Goal: Information Seeking & Learning: Learn about a topic

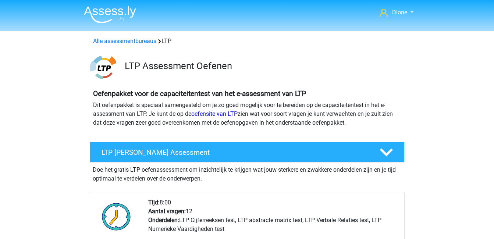
scroll to position [261, 0]
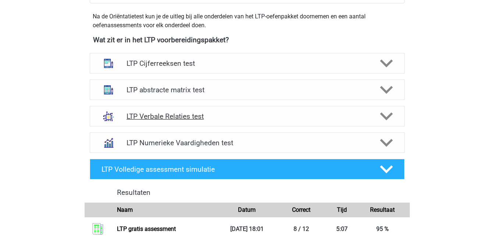
click at [382, 116] on icon at bounding box center [386, 116] width 13 height 13
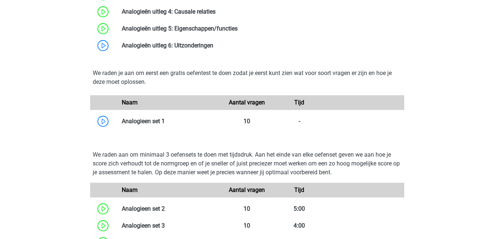
scroll to position [667, 0]
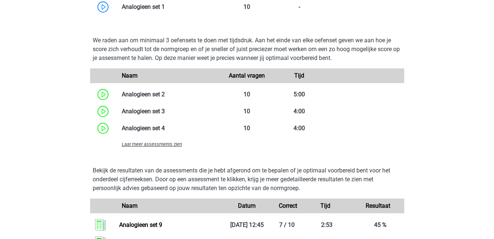
click at [145, 146] on span "Laat meer assessments zien" at bounding box center [152, 145] width 60 height 6
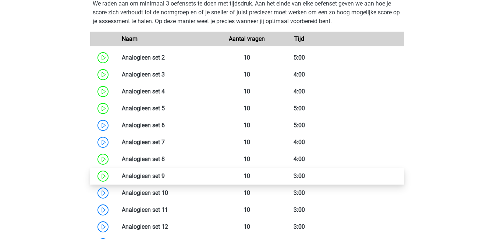
scroll to position [704, 0]
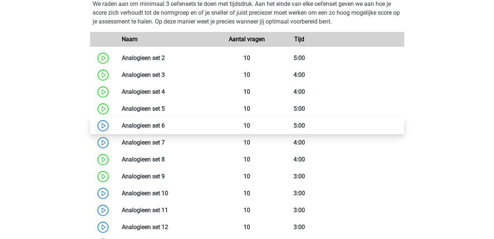
click at [165, 127] on link at bounding box center [165, 125] width 0 height 7
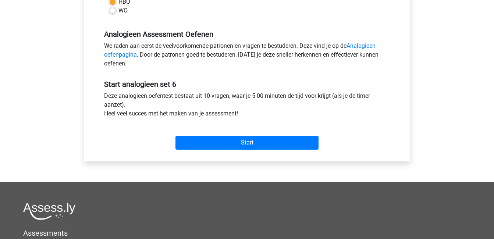
scroll to position [205, 0]
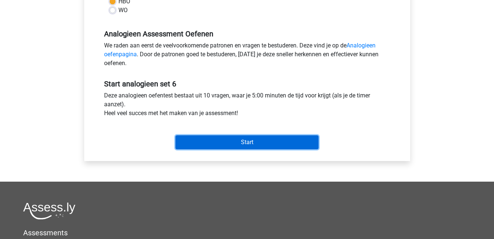
click at [220, 145] on input "Start" at bounding box center [247, 142] width 143 height 14
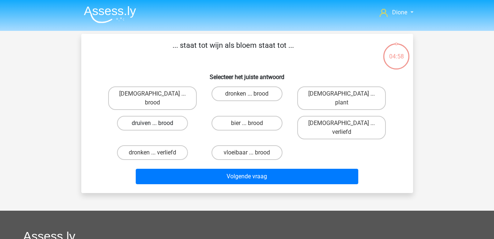
click at [170, 117] on label "druiven ... brood" at bounding box center [152, 123] width 71 height 15
click at [157, 123] on input "druiven ... brood" at bounding box center [154, 125] width 5 height 5
radio input "true"
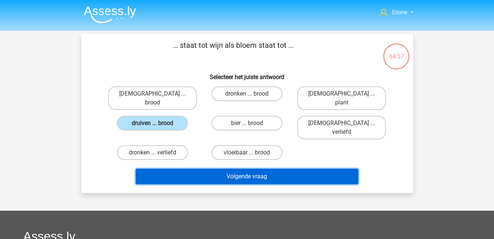
click at [232, 169] on button "Volgende vraag" at bounding box center [247, 176] width 223 height 15
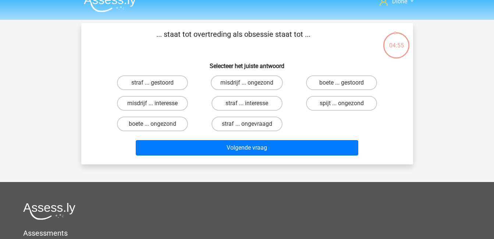
scroll to position [11, 0]
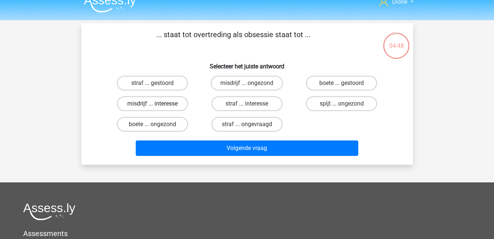
click at [167, 105] on label "misdrijf ... interesse" at bounding box center [152, 103] width 71 height 15
click at [157, 105] on input "misdrijf ... interesse" at bounding box center [154, 106] width 5 height 5
radio input "true"
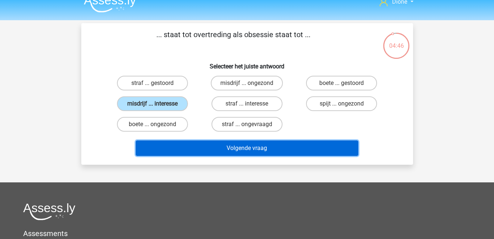
click at [266, 147] on button "Volgende vraag" at bounding box center [247, 148] width 223 height 15
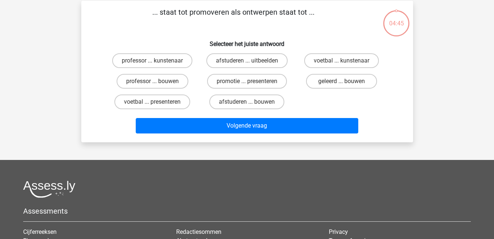
scroll to position [34, 0]
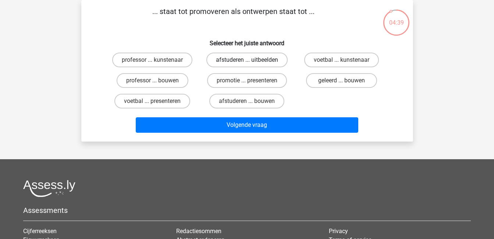
click at [246, 63] on label "afstuderen ... uitbeelden" at bounding box center [247, 60] width 81 height 15
click at [247, 63] on input "afstuderen ... uitbeelden" at bounding box center [249, 62] width 5 height 5
radio input "true"
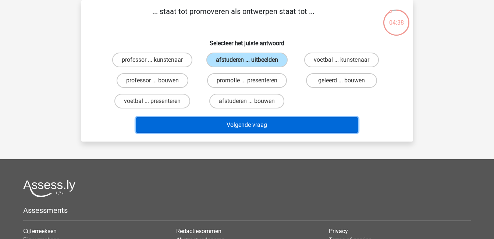
click at [307, 126] on button "Volgende vraag" at bounding box center [247, 124] width 223 height 15
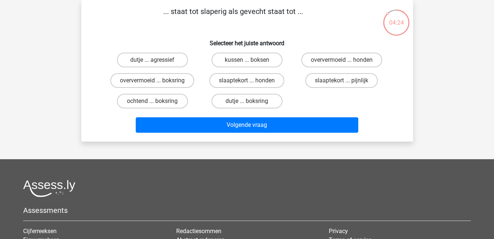
click at [153, 61] on input "dutje ... agressief" at bounding box center [154, 62] width 5 height 5
radio input "true"
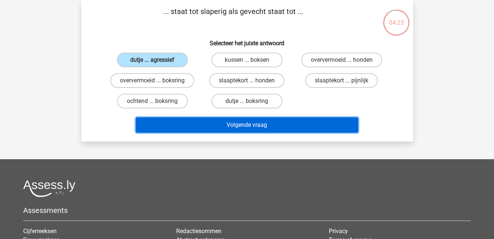
click at [250, 124] on button "Volgende vraag" at bounding box center [247, 124] width 223 height 15
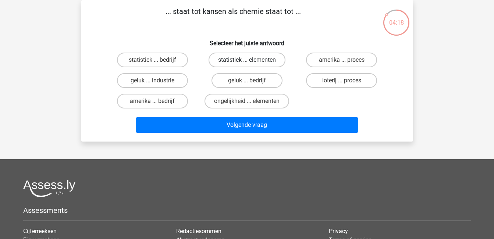
click at [251, 59] on label "statistiek ... elementen" at bounding box center [247, 60] width 77 height 15
click at [251, 60] on input "statistiek ... elementen" at bounding box center [249, 62] width 5 height 5
radio input "true"
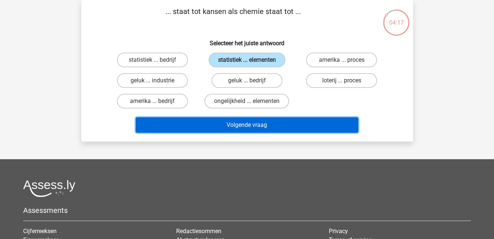
click at [315, 128] on button "Volgende vraag" at bounding box center [247, 124] width 223 height 15
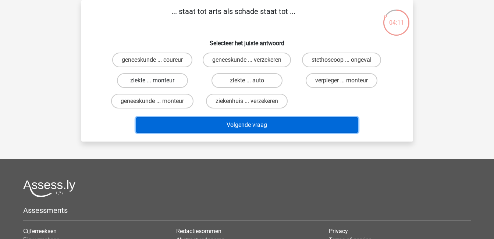
drag, startPoint x: 315, startPoint y: 128, endPoint x: 170, endPoint y: 87, distance: 150.7
click at [170, 87] on div "... staat tot arts als schade staat tot ... Selecteer het juiste antwoord genee…" at bounding box center [247, 71] width 326 height 130
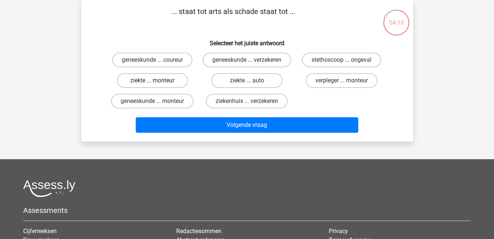
click at [170, 87] on label "ziekte ... monteur" at bounding box center [152, 80] width 71 height 15
click at [157, 85] on input "ziekte ... monteur" at bounding box center [154, 83] width 5 height 5
radio input "true"
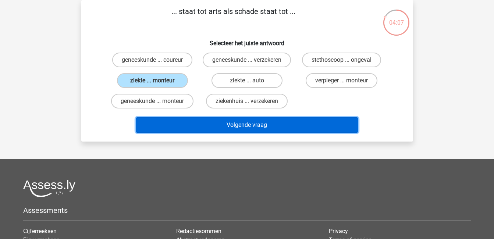
click at [271, 133] on button "Volgende vraag" at bounding box center [247, 124] width 223 height 15
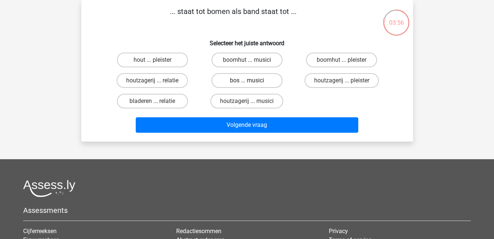
click at [243, 79] on label "bos ... musici" at bounding box center [247, 80] width 71 height 15
click at [247, 81] on input "bos ... musici" at bounding box center [249, 83] width 5 height 5
radio input "true"
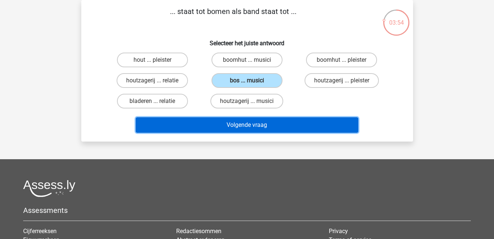
click at [305, 128] on button "Volgende vraag" at bounding box center [247, 124] width 223 height 15
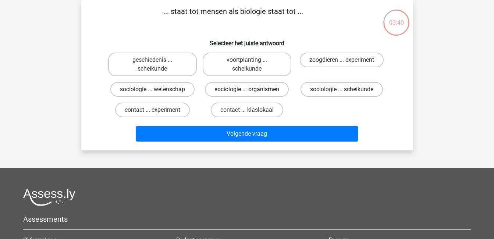
click at [268, 93] on label "sociologie ... organismen" at bounding box center [247, 89] width 84 height 15
click at [252, 93] on input "sociologie ... organismen" at bounding box center [249, 91] width 5 height 5
radio input "true"
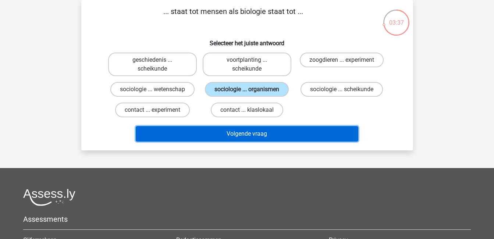
click at [297, 138] on button "Volgende vraag" at bounding box center [247, 133] width 223 height 15
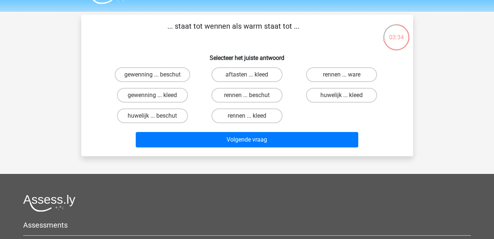
scroll to position [18, 0]
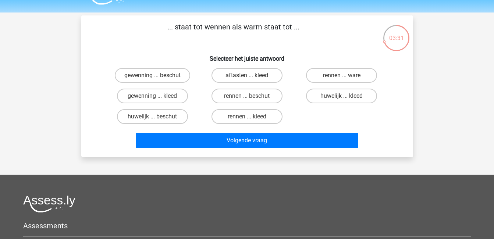
click at [342, 77] on input "rennen ... ware" at bounding box center [344, 77] width 5 height 5
radio input "true"
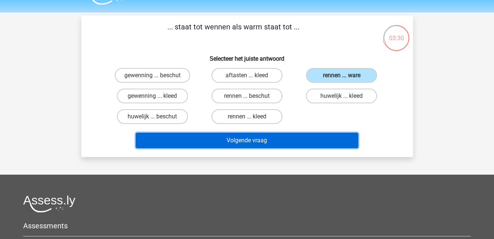
click at [328, 138] on button "Volgende vraag" at bounding box center [247, 140] width 223 height 15
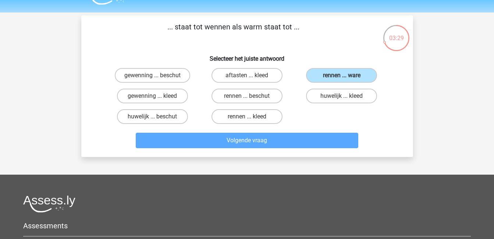
scroll to position [34, 0]
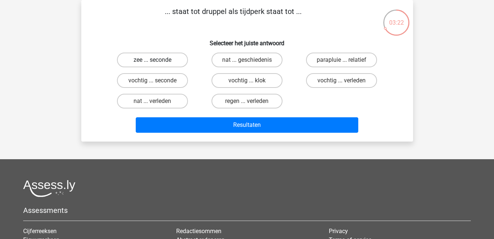
click at [160, 60] on label "zee ... seconde" at bounding box center [152, 60] width 71 height 15
click at [157, 60] on input "zee ... seconde" at bounding box center [154, 62] width 5 height 5
radio input "true"
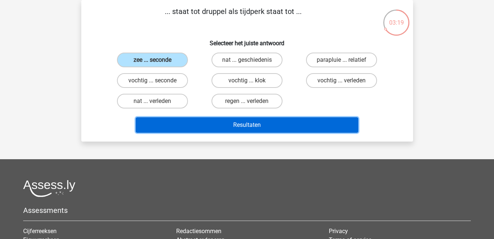
click at [256, 122] on button "Resultaten" at bounding box center [247, 124] width 223 height 15
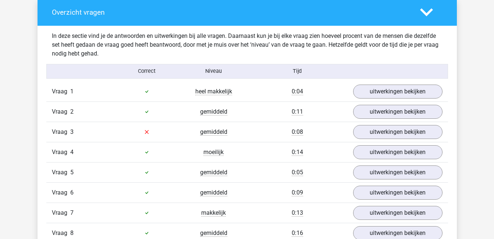
scroll to position [413, 0]
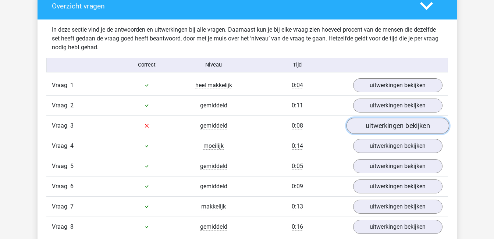
click at [393, 128] on link "uitwerkingen bekijken" at bounding box center [397, 126] width 103 height 16
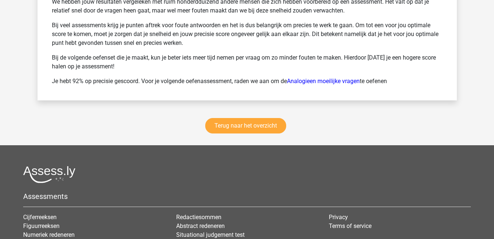
scroll to position [1203, 0]
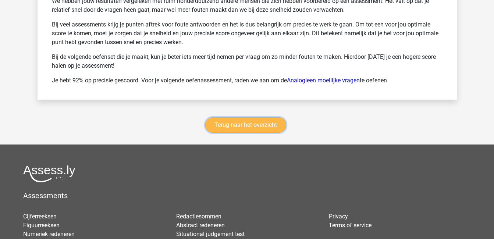
click at [269, 128] on link "Terug naar het overzicht" at bounding box center [245, 124] width 81 height 15
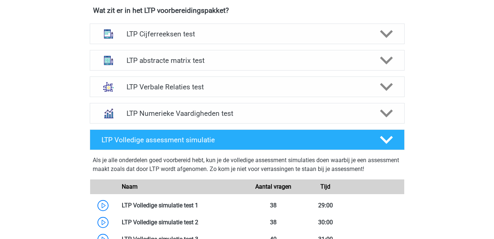
scroll to position [289, 0]
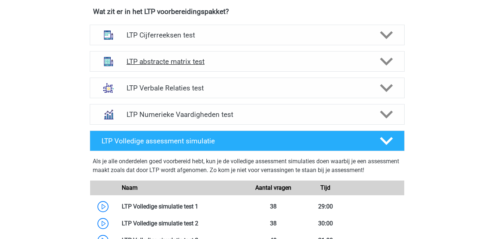
click at [378, 62] on div at bounding box center [385, 61] width 25 height 13
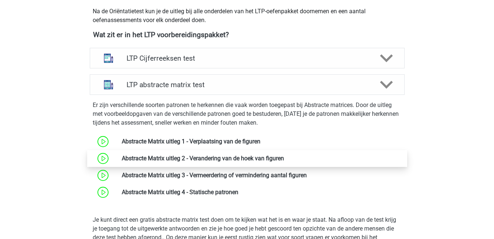
scroll to position [266, 0]
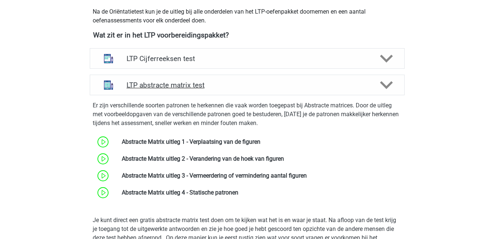
click at [384, 84] on polygon at bounding box center [386, 85] width 13 height 8
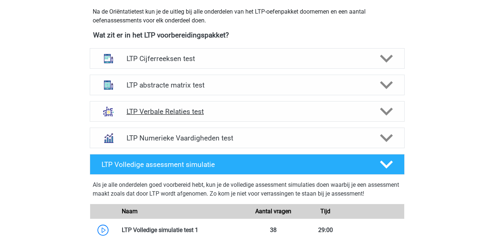
click at [378, 116] on div at bounding box center [385, 111] width 25 height 13
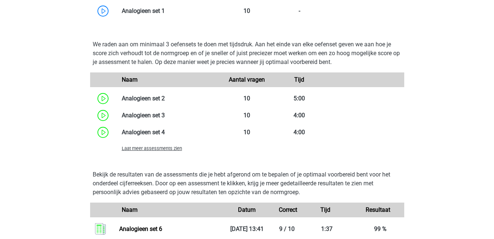
scroll to position [664, 0]
click at [165, 118] on link at bounding box center [165, 115] width 0 height 7
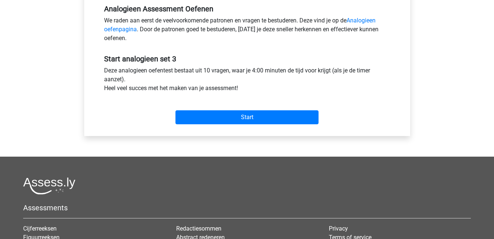
scroll to position [231, 0]
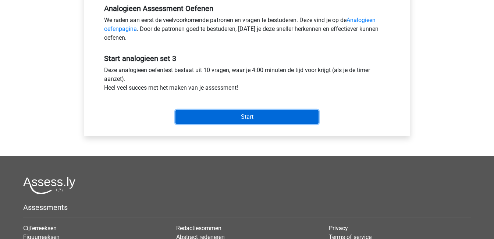
click at [231, 113] on input "Start" at bounding box center [247, 117] width 143 height 14
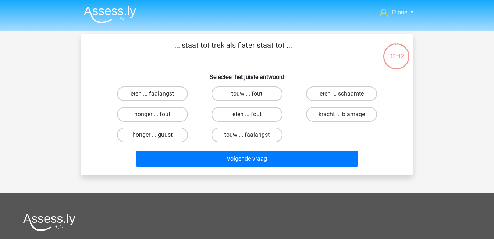
click at [171, 135] on label "honger ... guust" at bounding box center [152, 135] width 71 height 15
click at [157, 135] on input "honger ... guust" at bounding box center [154, 137] width 5 height 5
radio input "true"
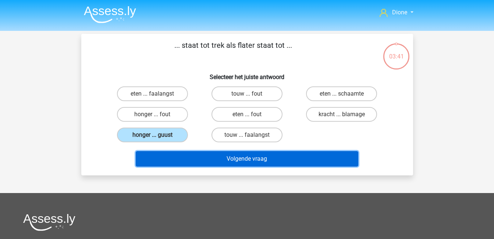
click at [252, 156] on button "Volgende vraag" at bounding box center [247, 158] width 223 height 15
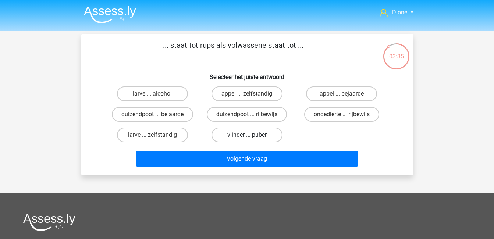
click at [250, 135] on label "vlinder ... puber" at bounding box center [247, 135] width 71 height 15
click at [250, 135] on input "vlinder ... puber" at bounding box center [249, 137] width 5 height 5
radio input "true"
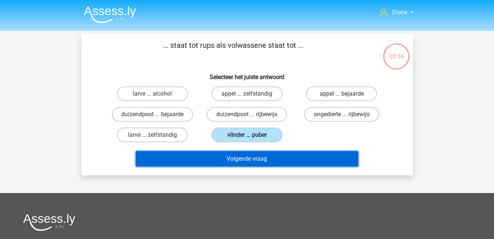
click at [279, 157] on button "Volgende vraag" at bounding box center [247, 158] width 223 height 15
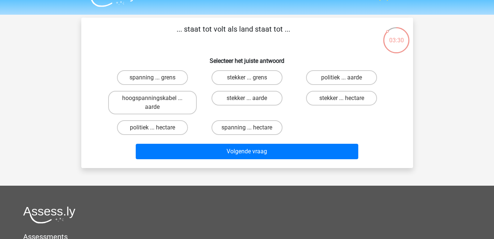
scroll to position [16, 0]
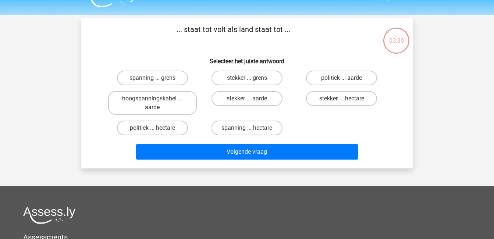
click at [248, 128] on input "spanning ... hectare" at bounding box center [249, 130] width 5 height 5
radio input "true"
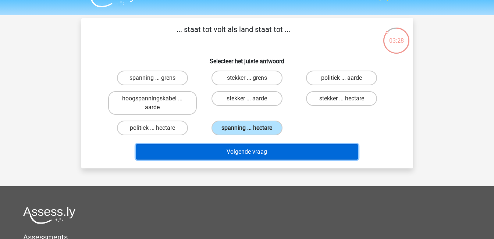
click at [270, 154] on button "Volgende vraag" at bounding box center [247, 151] width 223 height 15
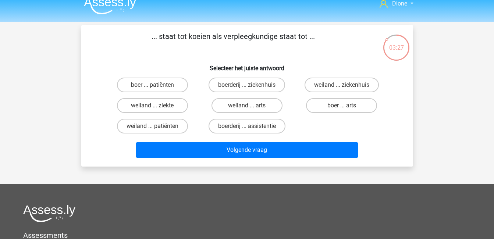
scroll to position [8, 0]
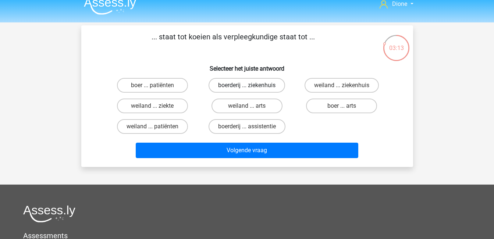
click at [258, 83] on label "boerderij ... ziekenhuis" at bounding box center [247, 85] width 77 height 15
click at [252, 85] on input "boerderij ... ziekenhuis" at bounding box center [249, 87] width 5 height 5
radio input "true"
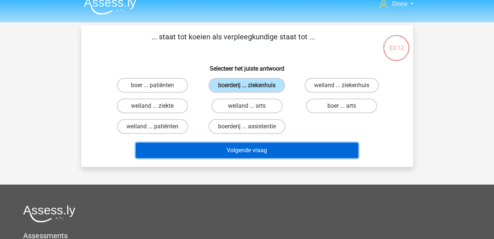
click at [298, 146] on button "Volgende vraag" at bounding box center [247, 150] width 223 height 15
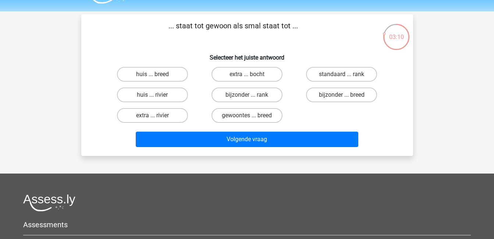
scroll to position [18, 0]
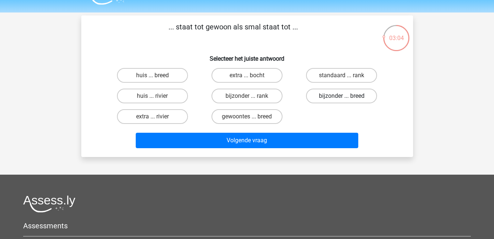
click at [356, 95] on label "bijzonder ... breed" at bounding box center [341, 96] width 71 height 15
click at [347, 96] on input "bijzonder ... breed" at bounding box center [344, 98] width 5 height 5
radio input "true"
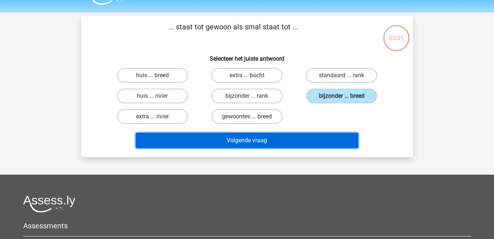
click at [295, 142] on button "Volgende vraag" at bounding box center [247, 140] width 223 height 15
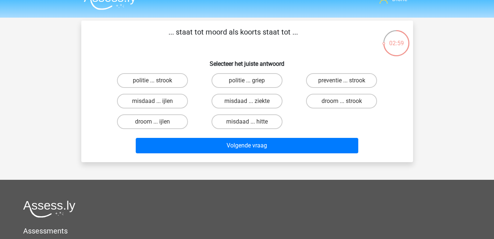
scroll to position [13, 0]
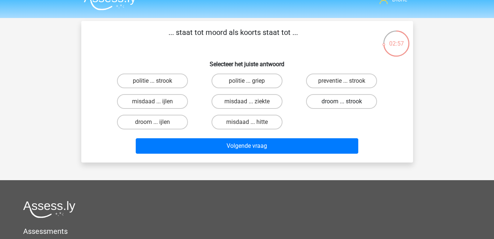
click at [337, 106] on label "droom ... strook" at bounding box center [341, 101] width 71 height 15
click at [342, 106] on input "droom ... strook" at bounding box center [344, 104] width 5 height 5
radio input "true"
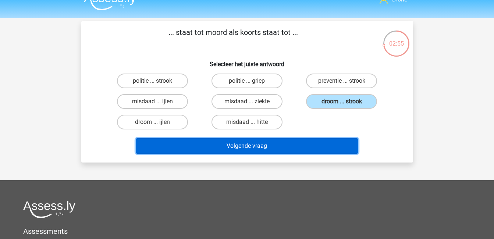
click at [335, 149] on button "Volgende vraag" at bounding box center [247, 145] width 223 height 15
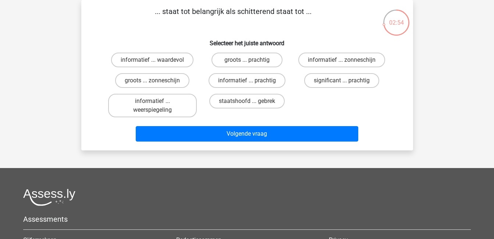
scroll to position [0, 0]
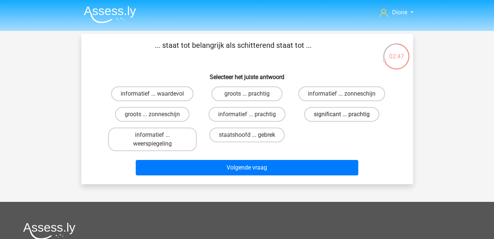
click at [327, 114] on label "significant ... prachtig" at bounding box center [341, 114] width 75 height 15
click at [342, 114] on input "significant ... prachtig" at bounding box center [344, 116] width 5 height 5
radio input "true"
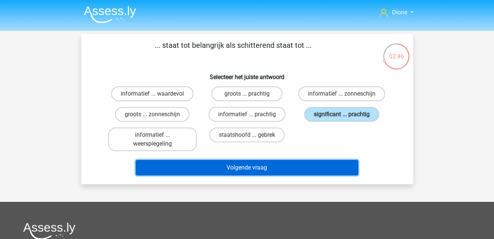
click at [324, 165] on button "Volgende vraag" at bounding box center [247, 167] width 223 height 15
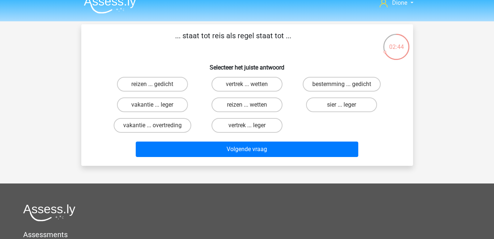
scroll to position [9, 0]
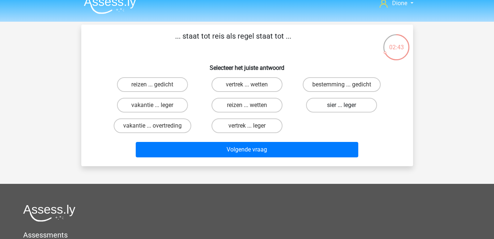
click at [352, 103] on label "sier ... leger" at bounding box center [341, 105] width 71 height 15
click at [347, 105] on input "sier ... leger" at bounding box center [344, 107] width 5 height 5
radio input "true"
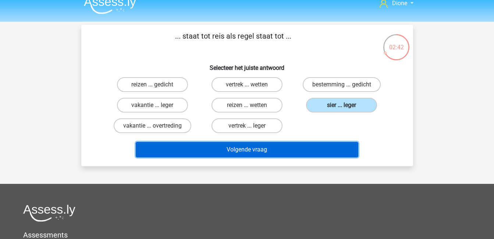
click at [337, 151] on button "Volgende vraag" at bounding box center [247, 149] width 223 height 15
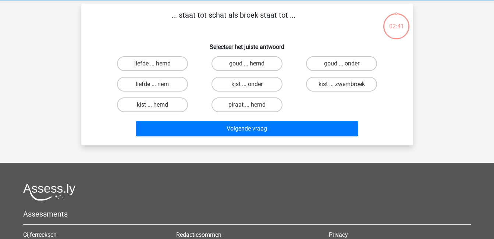
scroll to position [34, 0]
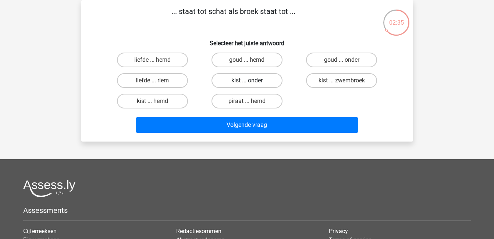
click at [253, 82] on label "kist ... onder" at bounding box center [247, 80] width 71 height 15
click at [252, 82] on input "kist ... onder" at bounding box center [249, 83] width 5 height 5
radio input "true"
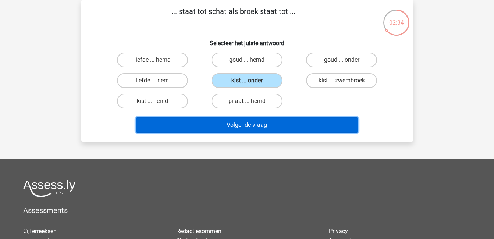
click at [305, 123] on button "Volgende vraag" at bounding box center [247, 124] width 223 height 15
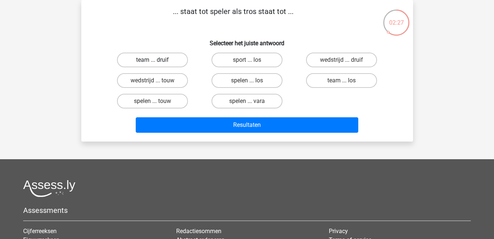
click at [160, 60] on label "team ... druif" at bounding box center [152, 60] width 71 height 15
click at [157, 60] on input "team ... druif" at bounding box center [154, 62] width 5 height 5
radio input "true"
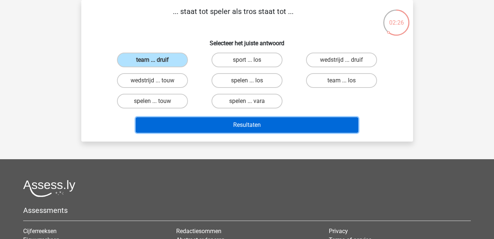
click at [293, 124] on button "Resultaten" at bounding box center [247, 124] width 223 height 15
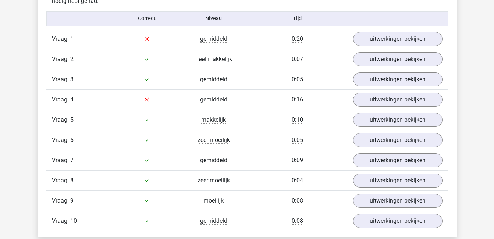
scroll to position [456, 0]
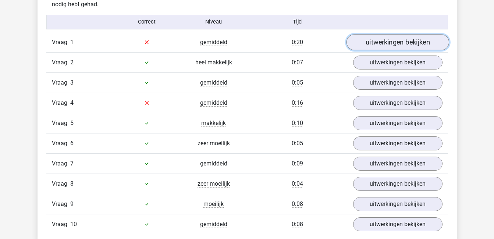
click at [369, 43] on link "uitwerkingen bekijken" at bounding box center [397, 42] width 103 height 16
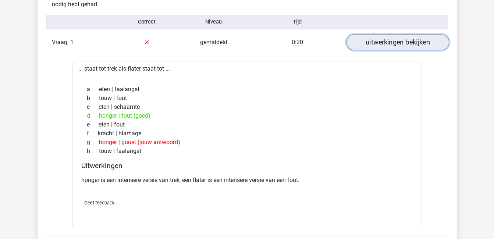
click at [391, 41] on link "uitwerkingen bekijken" at bounding box center [397, 42] width 103 height 16
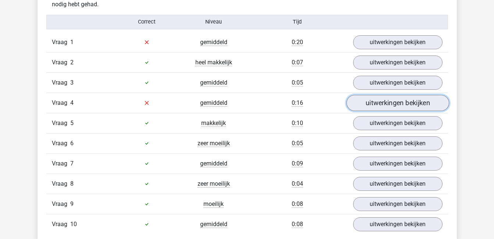
click at [412, 96] on link "uitwerkingen bekijken" at bounding box center [397, 103] width 103 height 16
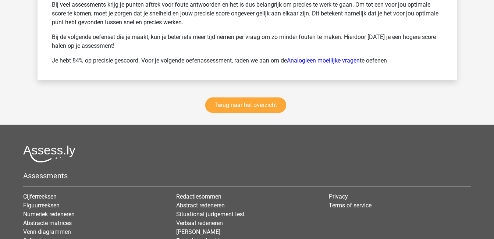
scroll to position [1203, 0]
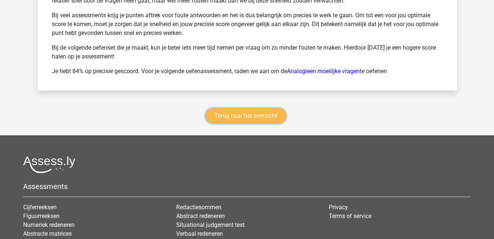
click at [254, 113] on link "Terug naar het overzicht" at bounding box center [245, 115] width 81 height 15
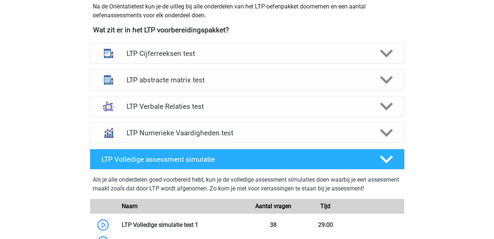
scroll to position [271, 0]
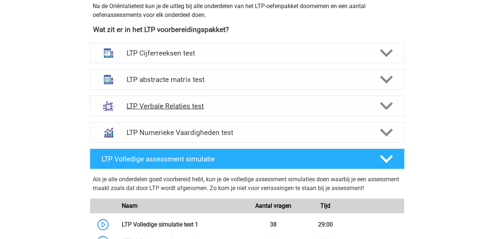
click at [379, 101] on div at bounding box center [385, 106] width 25 height 13
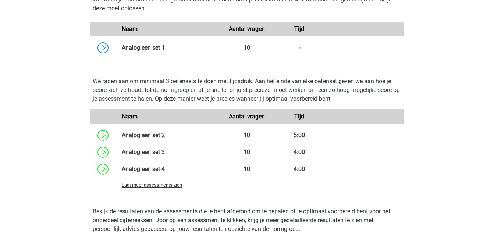
scroll to position [656, 0]
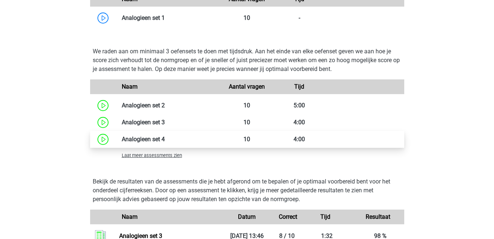
click at [165, 141] on link at bounding box center [165, 139] width 0 height 7
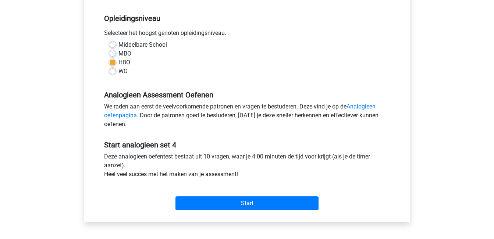
scroll to position [145, 0]
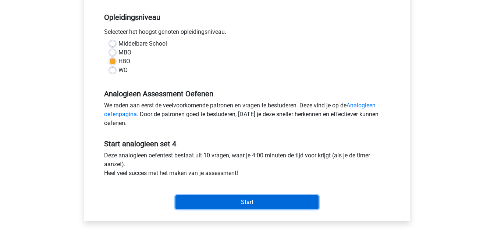
click at [270, 205] on input "Start" at bounding box center [247, 202] width 143 height 14
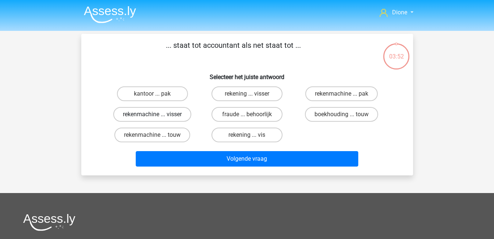
click at [149, 113] on label "rekenmachine ... visser" at bounding box center [152, 114] width 78 height 15
click at [152, 114] on input "rekenmachine ... visser" at bounding box center [154, 116] width 5 height 5
radio input "true"
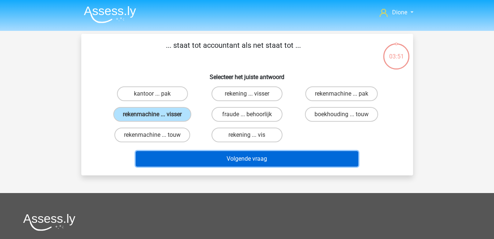
click at [231, 158] on button "Volgende vraag" at bounding box center [247, 158] width 223 height 15
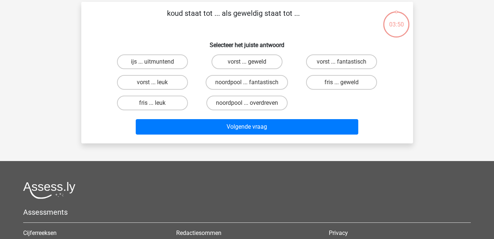
scroll to position [34, 0]
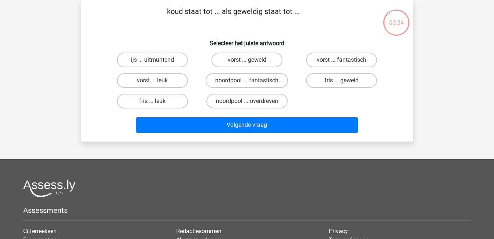
click at [136, 97] on label "fris ... leuk" at bounding box center [152, 101] width 71 height 15
click at [152, 101] on input "fris ... leuk" at bounding box center [154, 103] width 5 height 5
radio input "true"
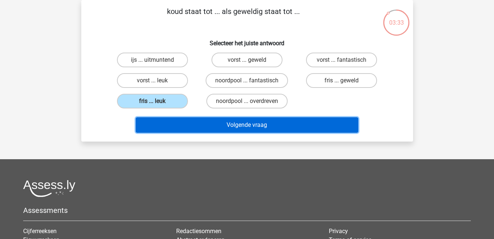
click at [217, 123] on button "Volgende vraag" at bounding box center [247, 124] width 223 height 15
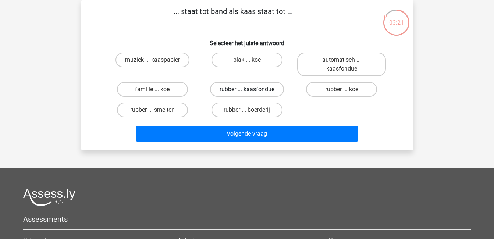
click at [234, 94] on label "rubber ... kaasfondue" at bounding box center [247, 89] width 74 height 15
click at [247, 94] on input "rubber ... kaasfondue" at bounding box center [249, 91] width 5 height 5
radio input "true"
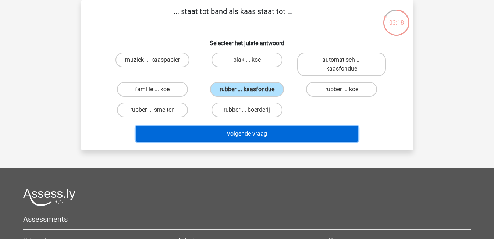
click at [271, 132] on button "Volgende vraag" at bounding box center [247, 133] width 223 height 15
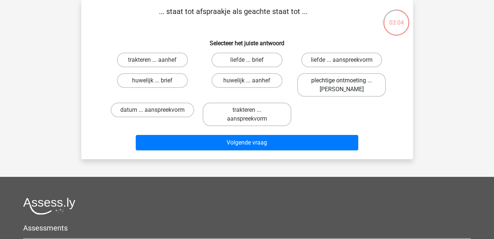
click at [338, 86] on label "plechtige ontmoeting ... [PERSON_NAME]" at bounding box center [341, 85] width 89 height 24
click at [342, 85] on input "plechtige ontmoeting ... [PERSON_NAME]" at bounding box center [344, 83] width 5 height 5
radio input "true"
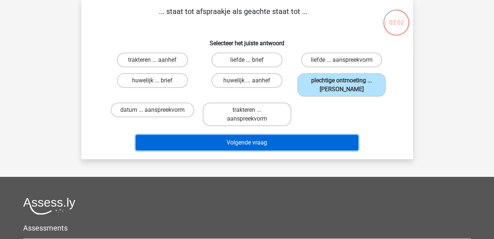
click at [330, 143] on button "Volgende vraag" at bounding box center [247, 142] width 223 height 15
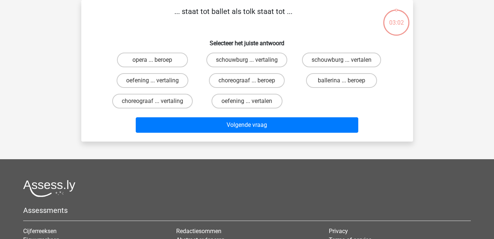
scroll to position [12, 0]
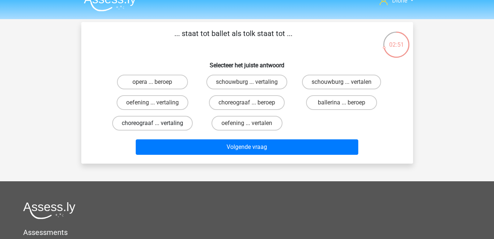
click at [179, 122] on label "choreograaf ... vertaling" at bounding box center [152, 123] width 81 height 15
click at [157, 123] on input "choreograaf ... vertaling" at bounding box center [154, 125] width 5 height 5
radio input "true"
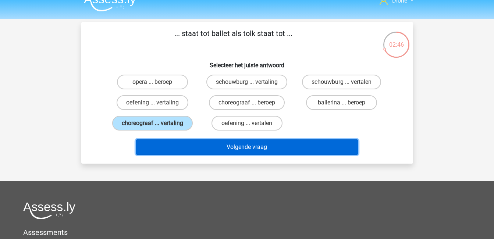
click at [240, 145] on button "Volgende vraag" at bounding box center [247, 147] width 223 height 15
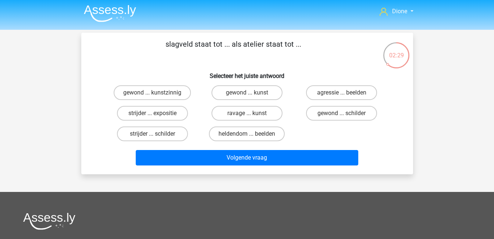
scroll to position [1, 0]
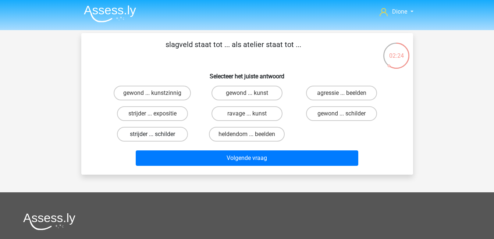
click at [166, 137] on label "strijder ... schilder" at bounding box center [152, 134] width 71 height 15
click at [157, 137] on input "strijder ... schilder" at bounding box center [154, 136] width 5 height 5
radio input "true"
click at [251, 112] on label "ravage ... kunst" at bounding box center [247, 113] width 71 height 15
click at [251, 114] on input "ravage ... kunst" at bounding box center [249, 116] width 5 height 5
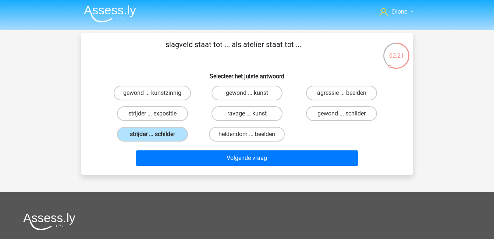
radio input "true"
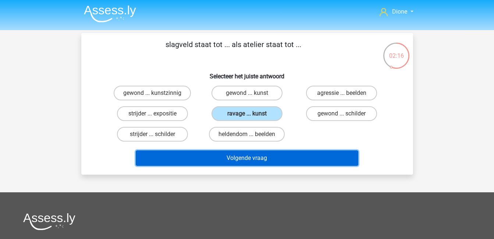
click at [289, 158] on button "Volgende vraag" at bounding box center [247, 158] width 223 height 15
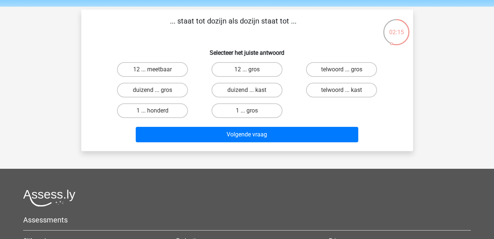
scroll to position [24, 0]
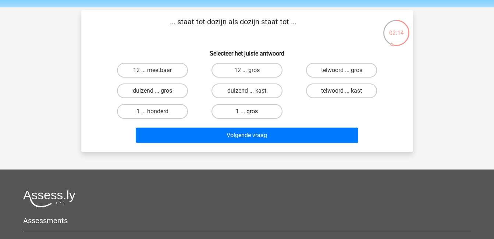
click at [239, 108] on label "1 ... gros" at bounding box center [247, 111] width 71 height 15
click at [247, 112] on input "1 ... gros" at bounding box center [249, 114] width 5 height 5
radio input "true"
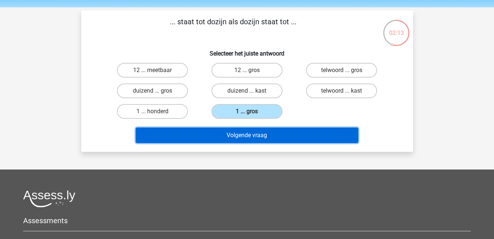
click at [261, 138] on button "Volgende vraag" at bounding box center [247, 135] width 223 height 15
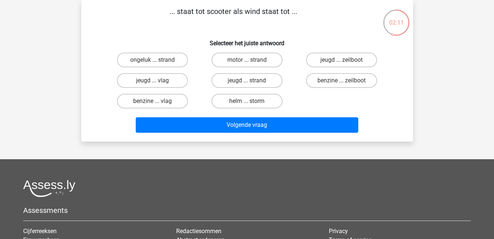
scroll to position [22, 0]
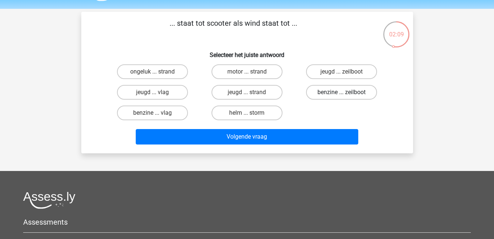
click at [322, 93] on label "benzine ... zeilboot" at bounding box center [341, 92] width 71 height 15
click at [342, 93] on input "benzine ... zeilboot" at bounding box center [344, 94] width 5 height 5
radio input "true"
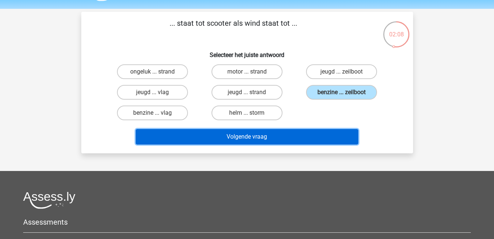
click at [325, 137] on button "Volgende vraag" at bounding box center [247, 136] width 223 height 15
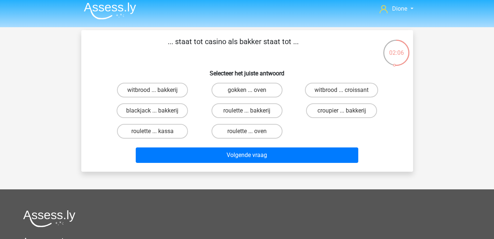
scroll to position [3, 0]
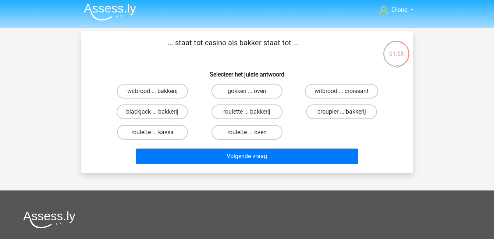
click at [347, 111] on label "croupier ... bakkerij" at bounding box center [341, 112] width 71 height 15
click at [347, 112] on input "croupier ... bakkerij" at bounding box center [344, 114] width 5 height 5
radio input "true"
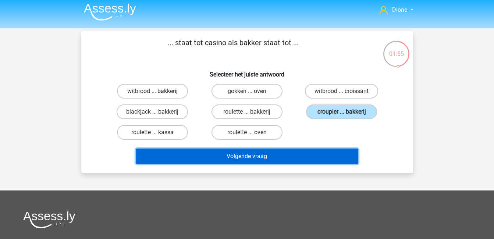
click at [341, 159] on button "Volgende vraag" at bounding box center [247, 156] width 223 height 15
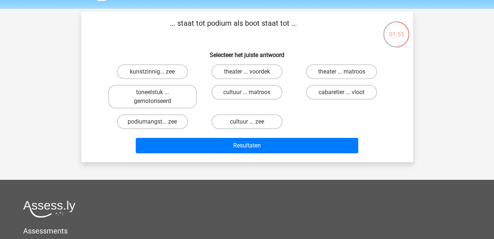
scroll to position [21, 0]
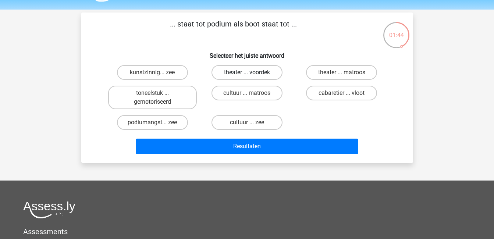
click at [264, 74] on label "theater ... voordek" at bounding box center [247, 72] width 71 height 15
click at [252, 74] on input "theater ... voordek" at bounding box center [249, 75] width 5 height 5
radio input "true"
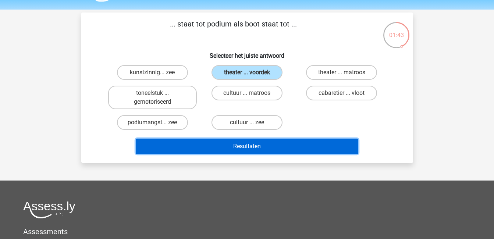
click at [328, 148] on button "Resultaten" at bounding box center [247, 146] width 223 height 15
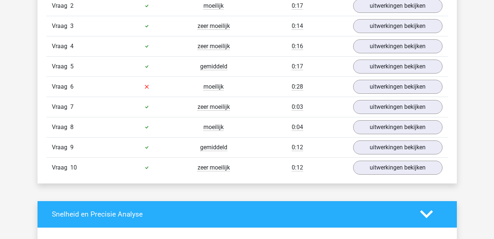
scroll to position [521, 0]
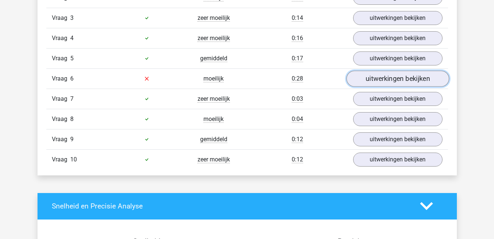
click at [421, 75] on link "uitwerkingen bekijken" at bounding box center [397, 79] width 103 height 16
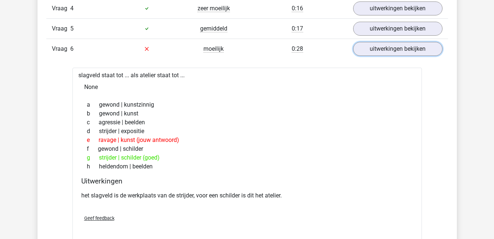
scroll to position [550, 0]
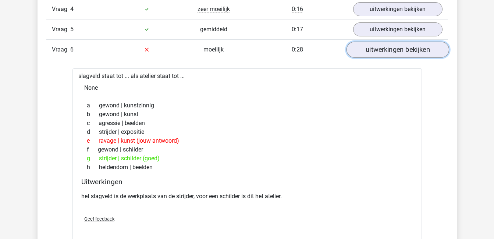
click at [414, 47] on link "uitwerkingen bekijken" at bounding box center [397, 50] width 103 height 16
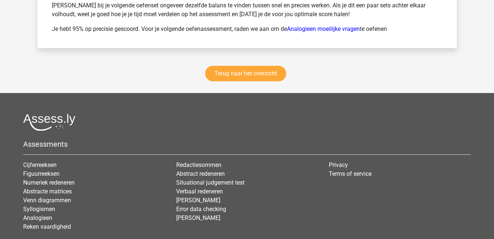
scroll to position [1078, 0]
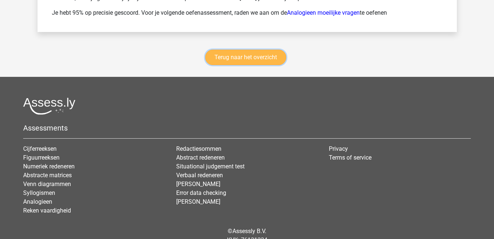
click at [226, 56] on link "Terug naar het overzicht" at bounding box center [245, 57] width 81 height 15
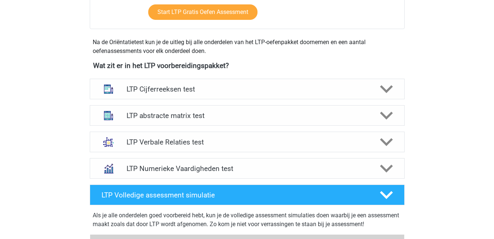
scroll to position [258, 0]
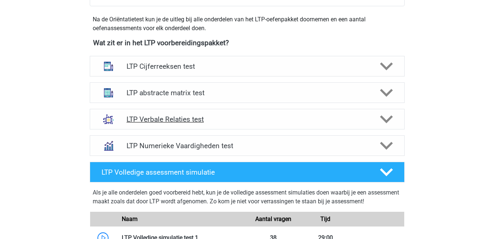
drag, startPoint x: 392, startPoint y: 119, endPoint x: 381, endPoint y: 117, distance: 11.2
drag, startPoint x: 381, startPoint y: 117, endPoint x: 383, endPoint y: 66, distance: 50.5
click at [383, 66] on polygon at bounding box center [386, 67] width 13 height 8
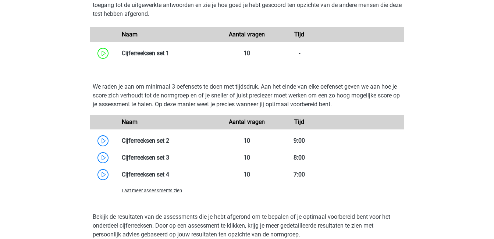
scroll to position [621, 0]
